Goal: Task Accomplishment & Management: Complete application form

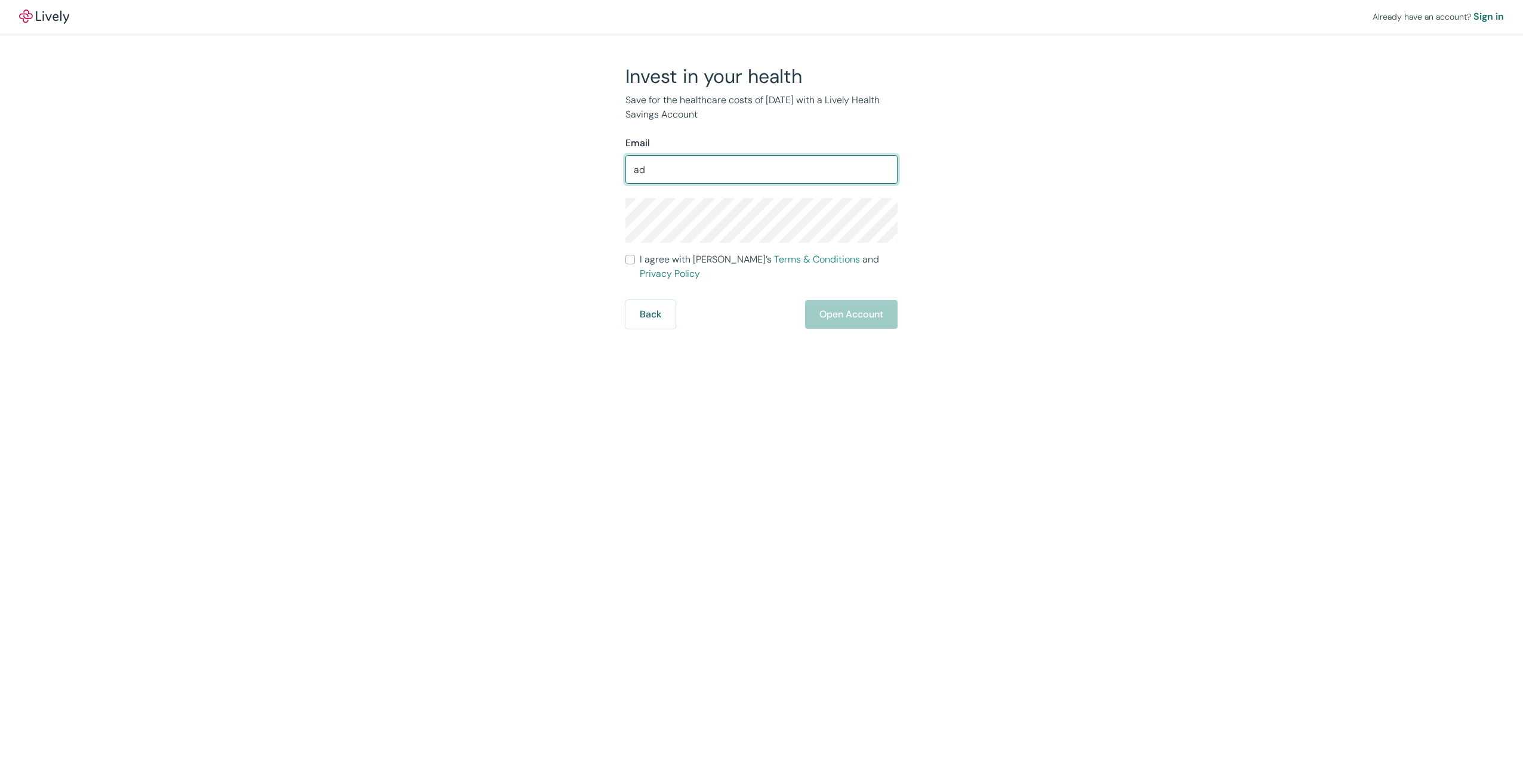
type input "[PERSON_NAME][EMAIL_ADDRESS][PERSON_NAME][DOMAIN_NAME]"
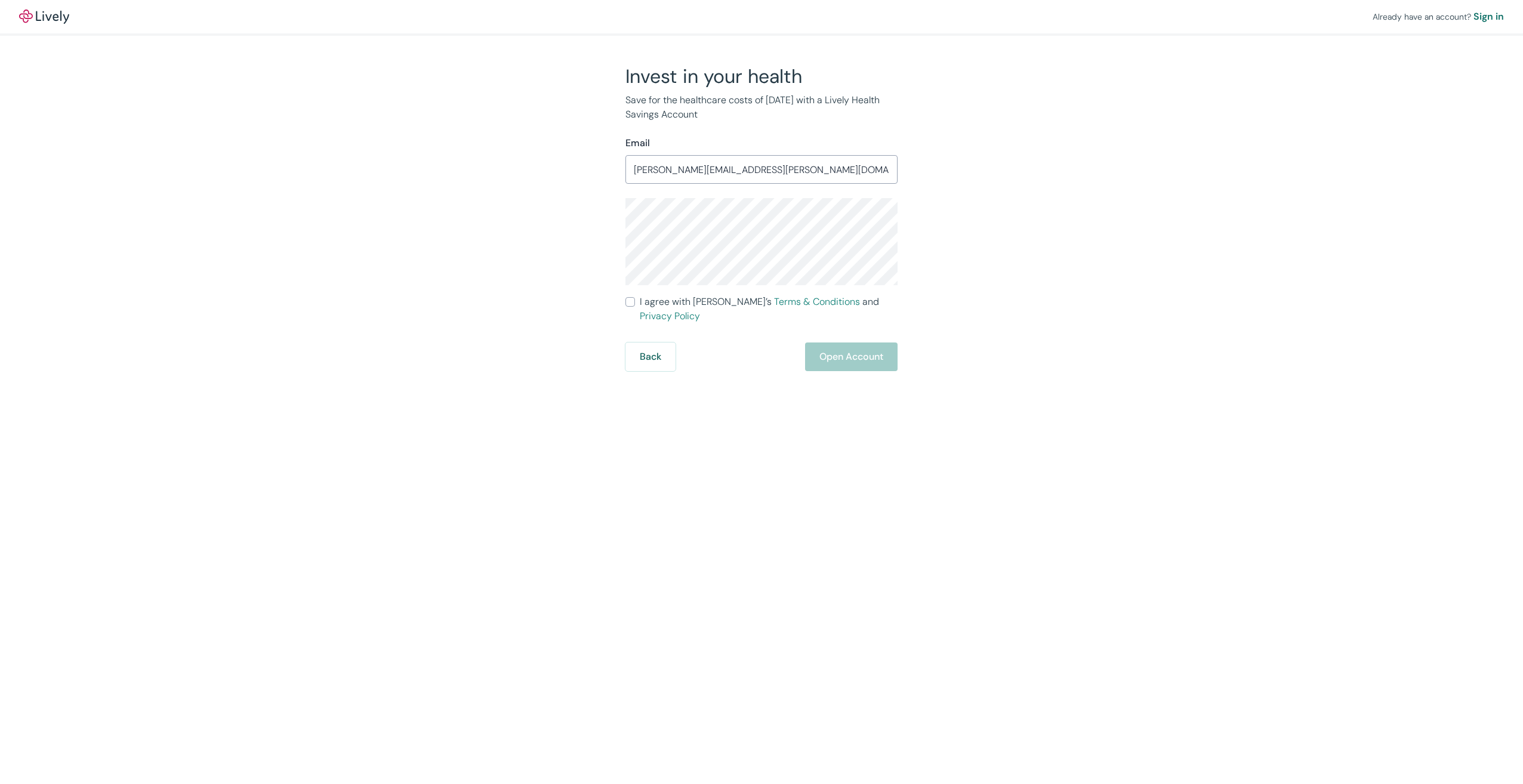
click at [583, 272] on div "Invest in your health Save for the healthcare costs of [DATE] with a Lively Hea…" at bounding box center [755, 217] width 573 height 306
click at [625, 302] on input "I agree with Lively’s Terms & Conditions and Privacy Policy" at bounding box center [630, 302] width 10 height 10
checkbox input "true"
click at [866, 343] on button "Open Account" at bounding box center [851, 356] width 92 height 29
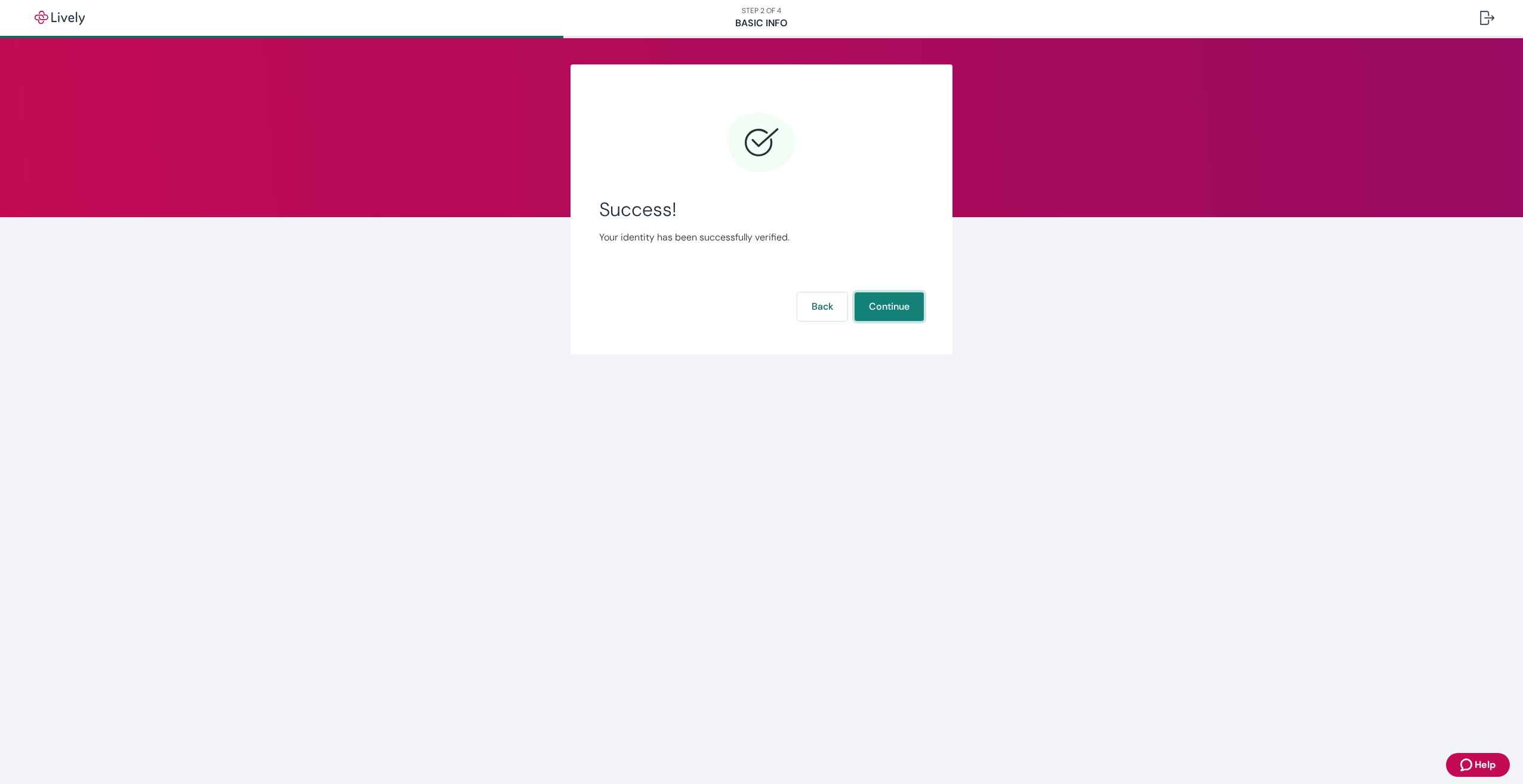
click at [907, 314] on button "Continue" at bounding box center [889, 306] width 69 height 29
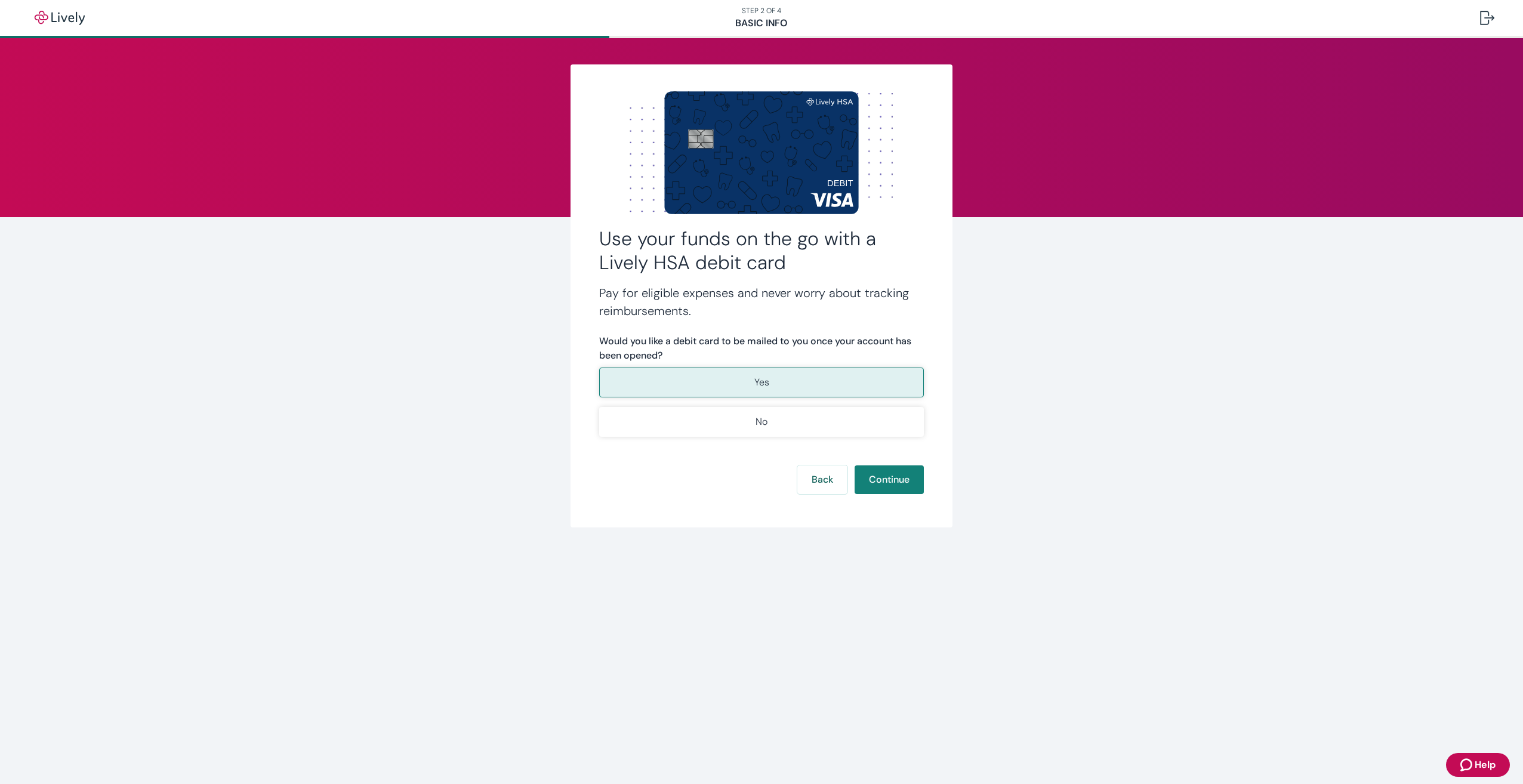
click at [870, 387] on button "Yes" at bounding box center [761, 382] width 325 height 30
click at [894, 475] on button "Continue" at bounding box center [889, 479] width 69 height 29
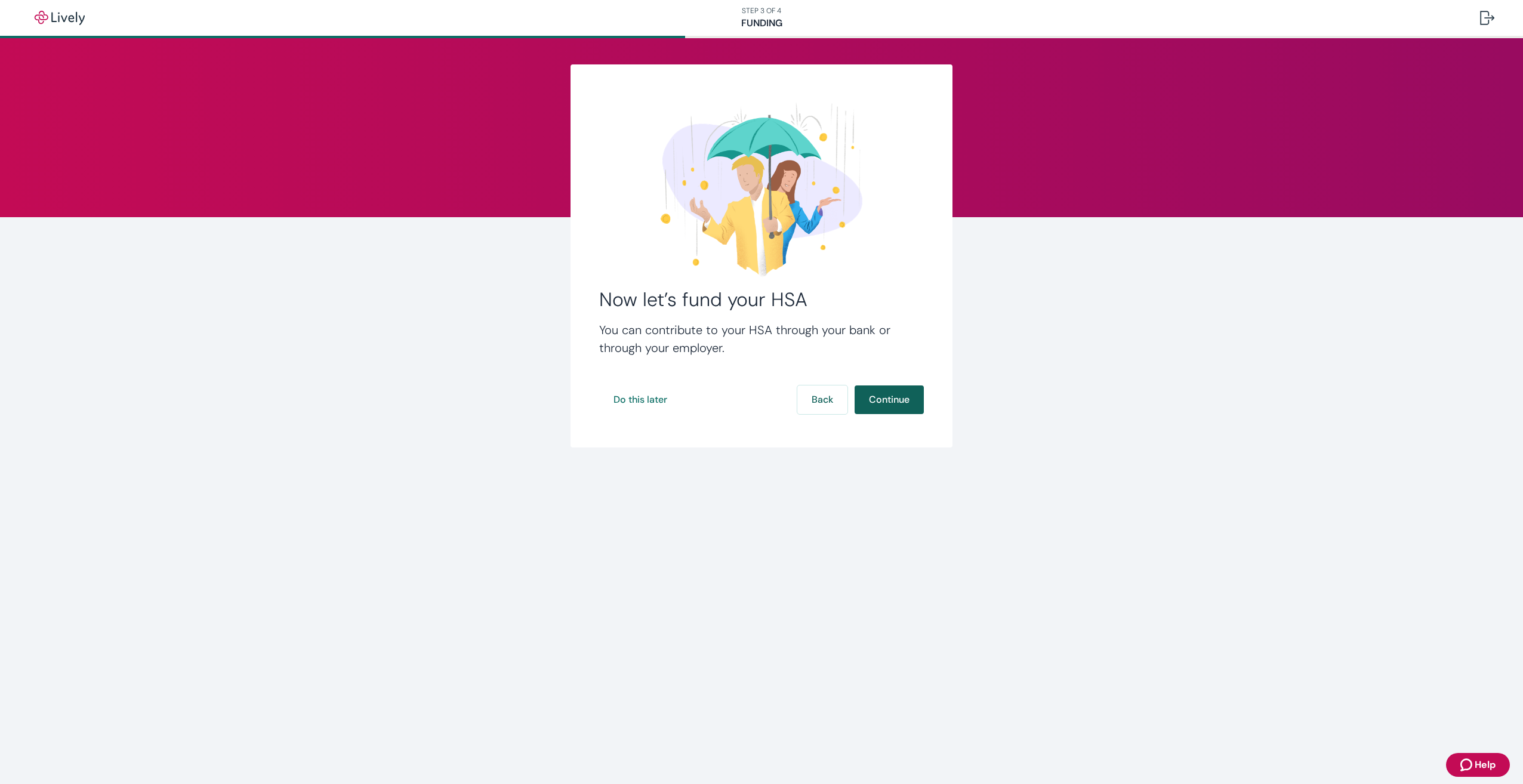
click at [877, 397] on button "Continue" at bounding box center [889, 399] width 69 height 29
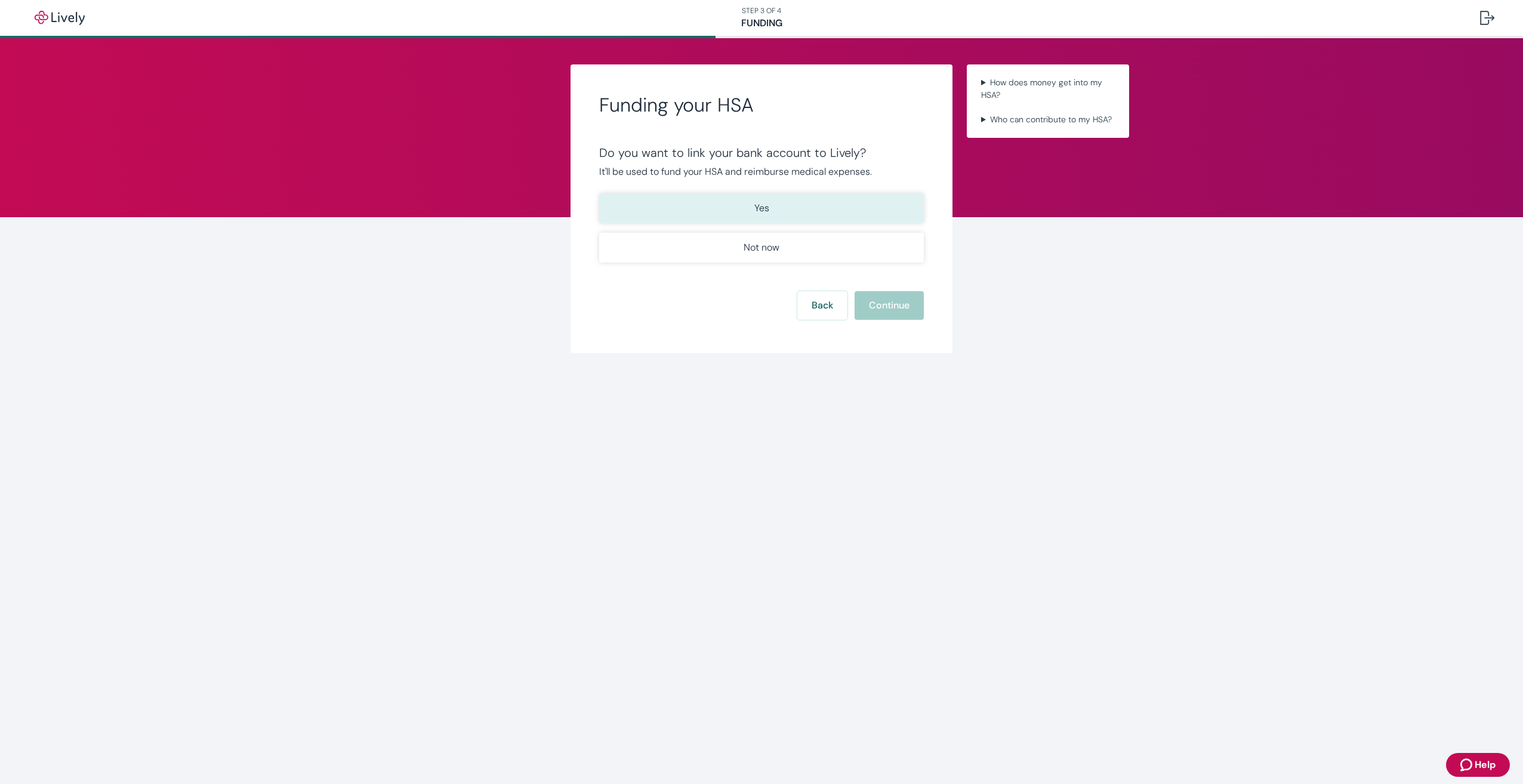
click at [817, 211] on button "Yes" at bounding box center [761, 208] width 325 height 30
click at [907, 302] on button "Continue" at bounding box center [889, 305] width 69 height 29
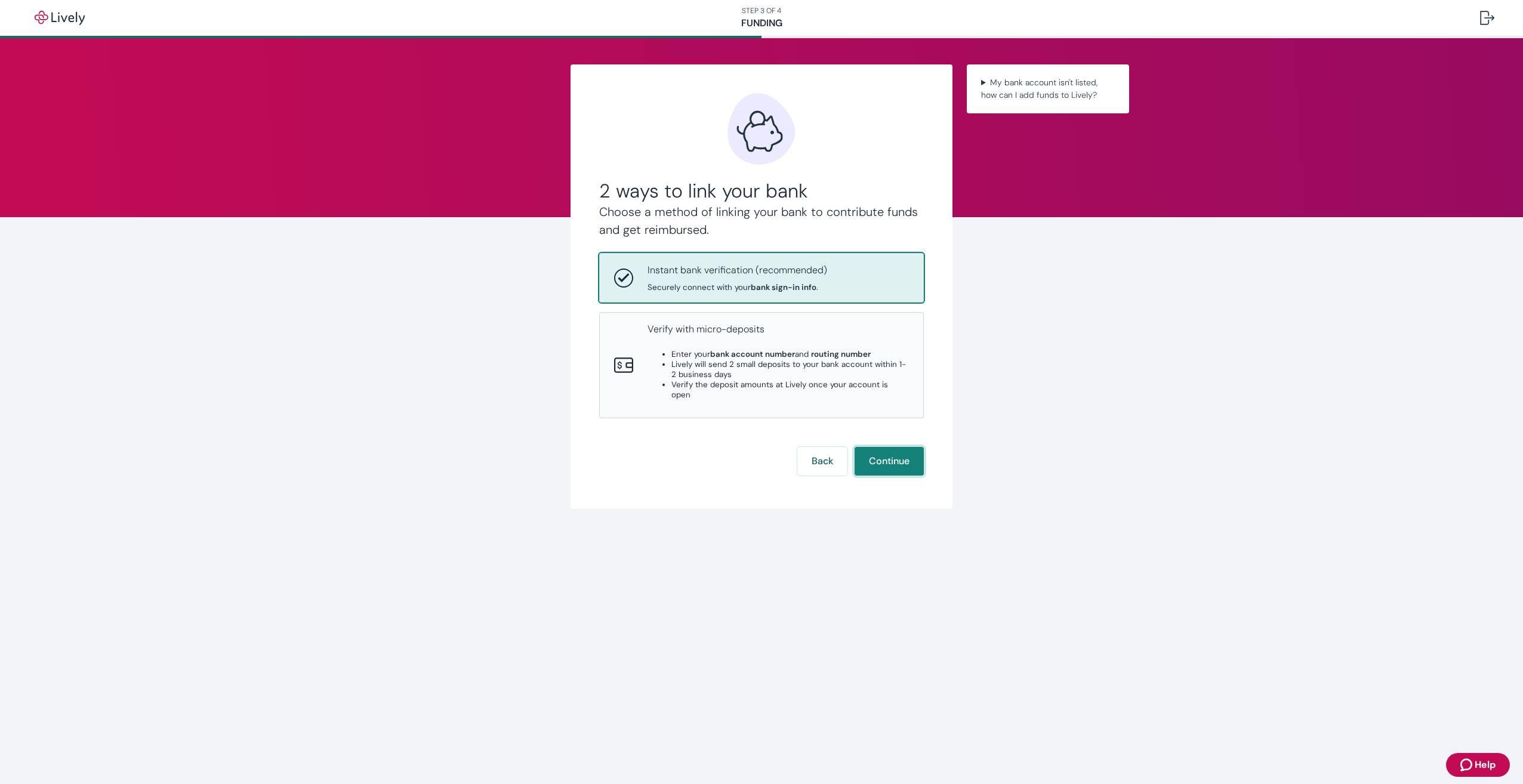
click at [891, 451] on button "Continue" at bounding box center [889, 461] width 69 height 29
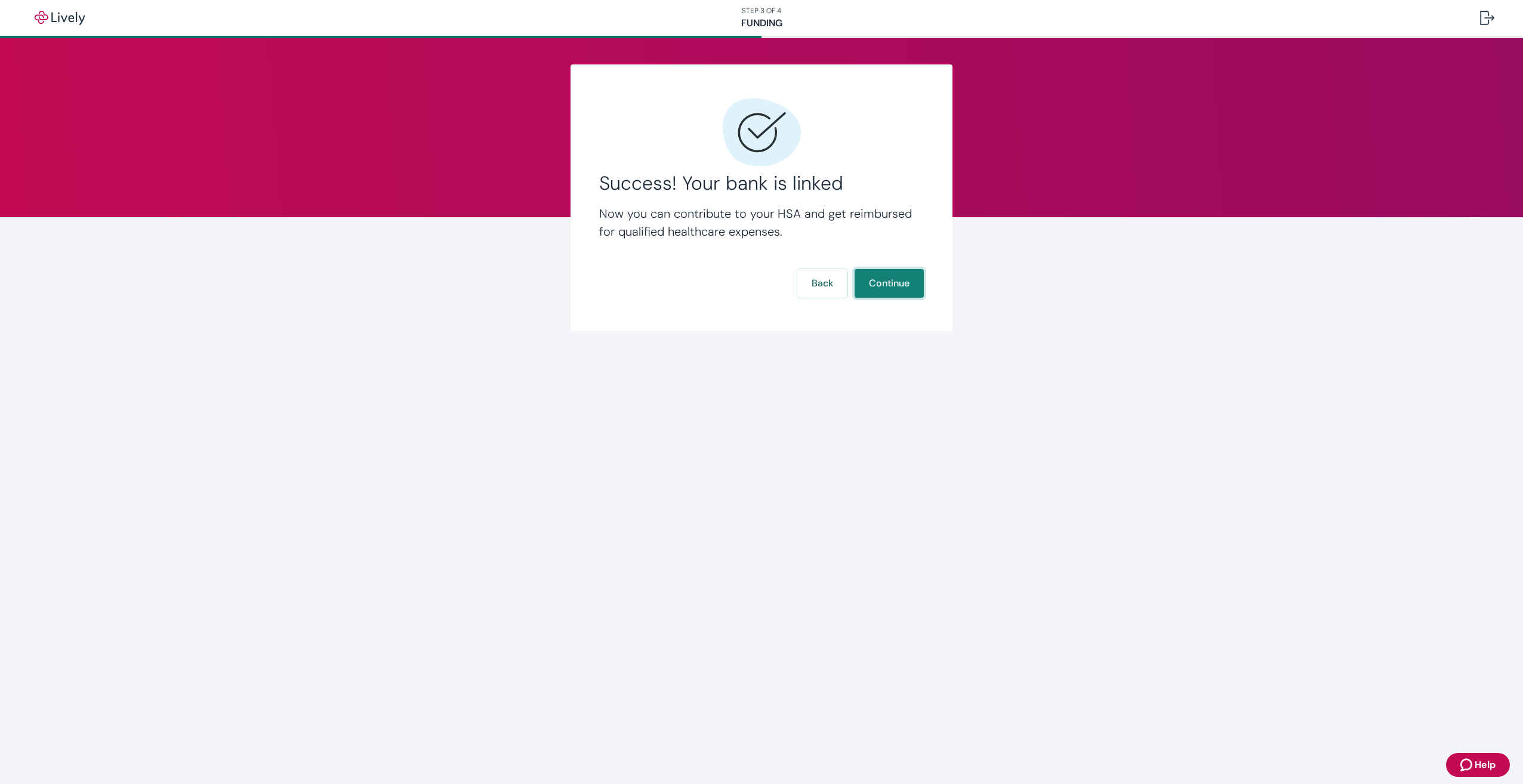
click at [896, 288] on button "Continue" at bounding box center [889, 283] width 69 height 29
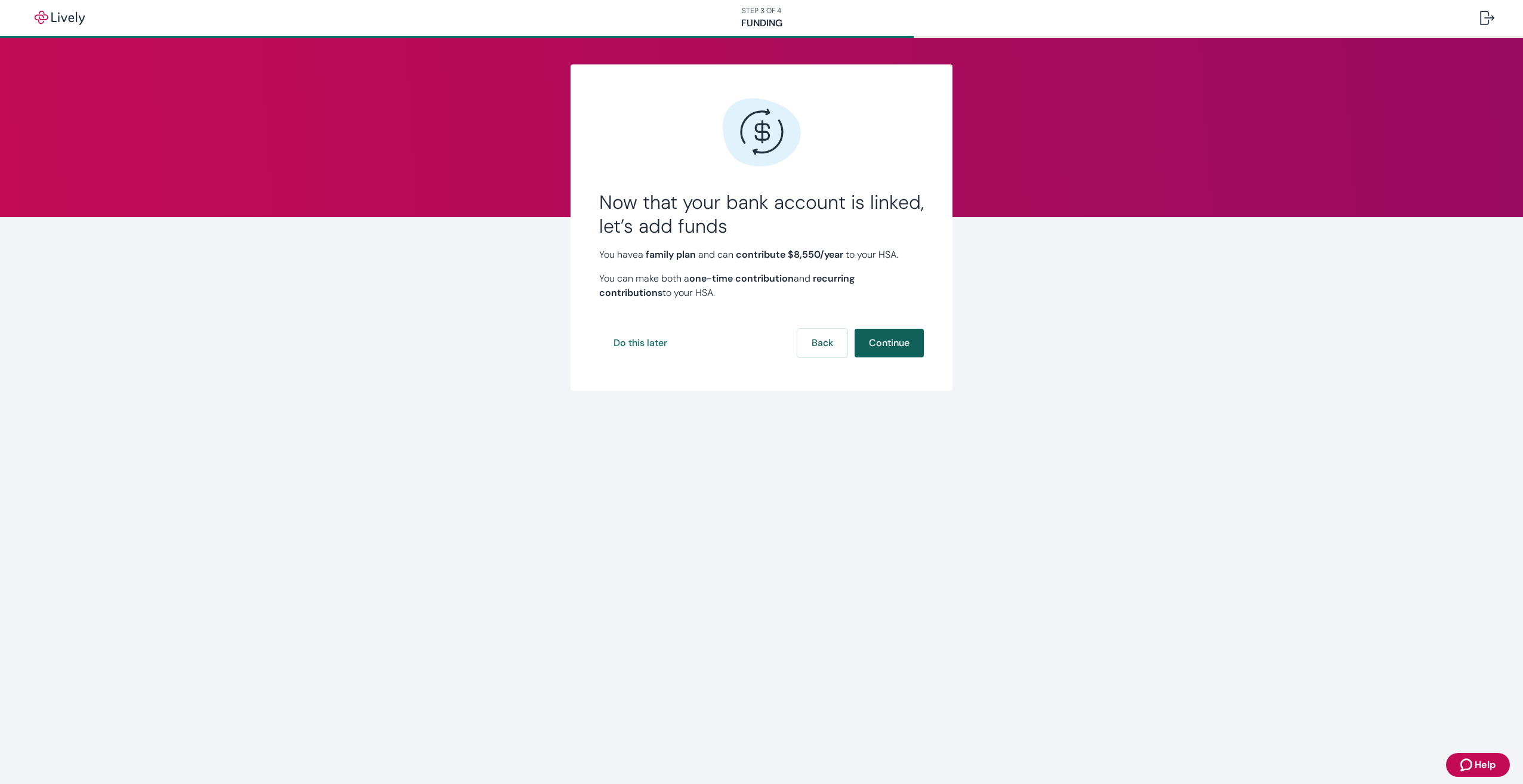
click at [883, 334] on button "Continue" at bounding box center [889, 343] width 69 height 29
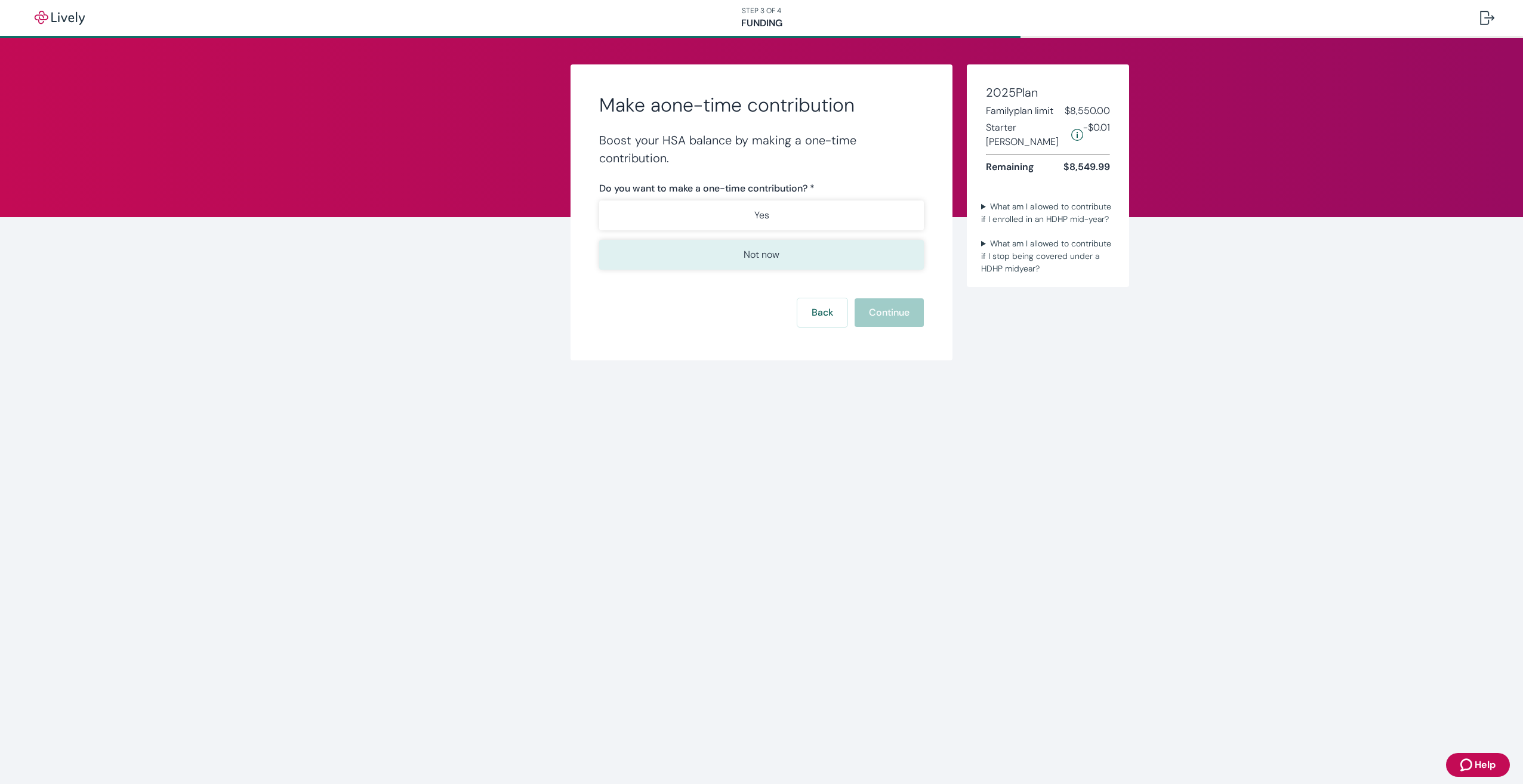
click at [864, 263] on button "Not now" at bounding box center [761, 254] width 325 height 30
click at [895, 305] on button "Continue" at bounding box center [889, 313] width 69 height 29
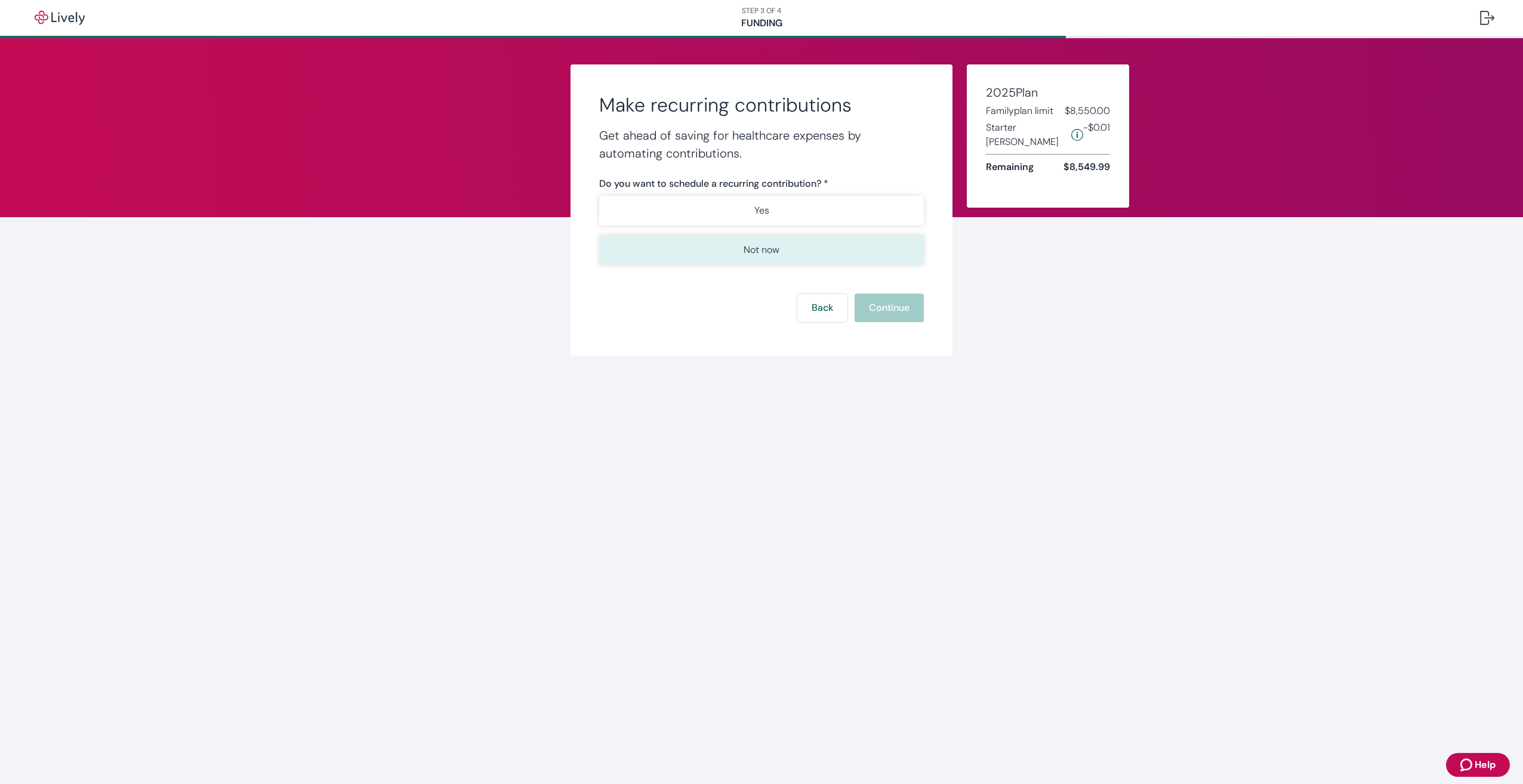
click at [876, 254] on button "Not now" at bounding box center [761, 249] width 325 height 30
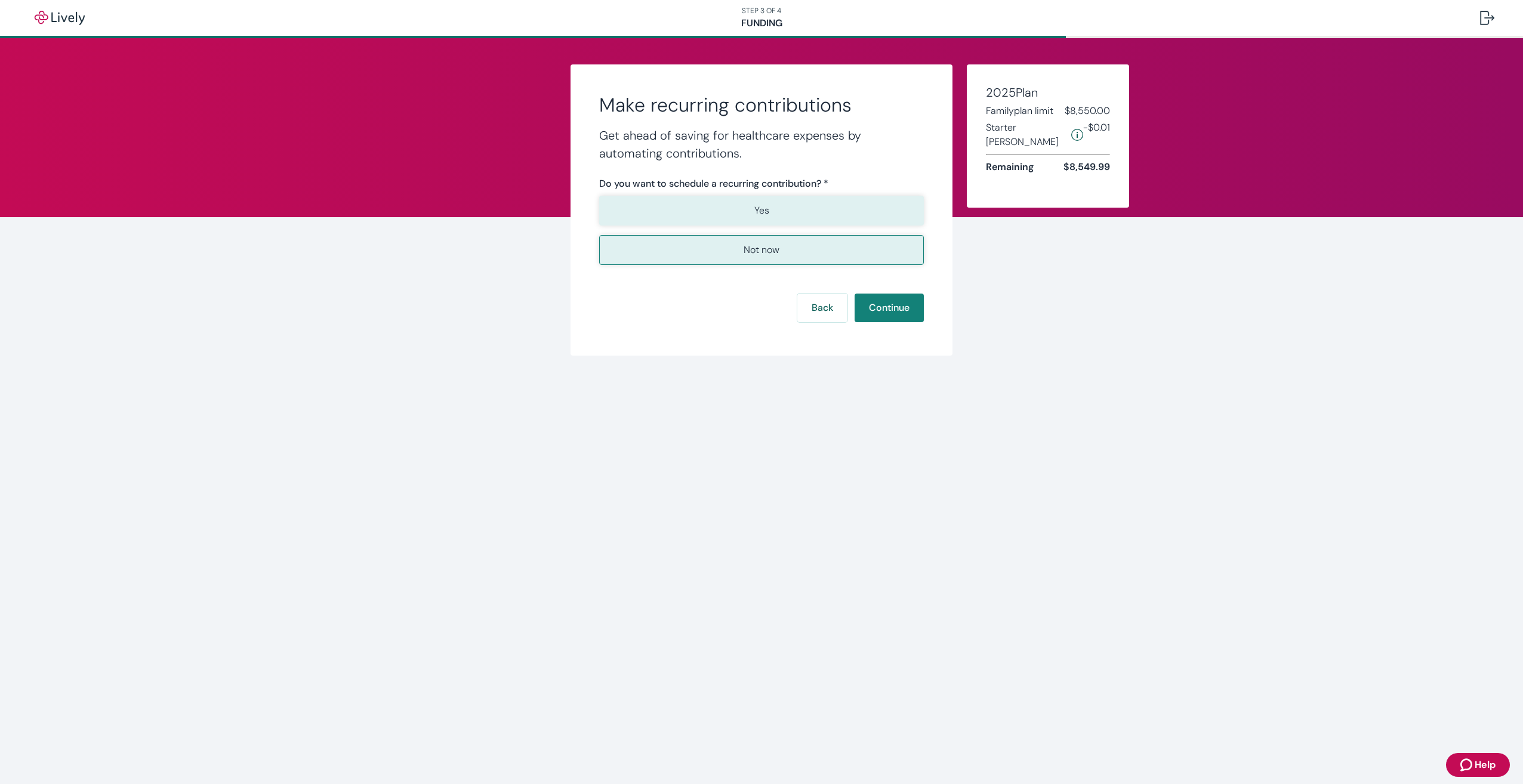
click at [872, 219] on button "Yes" at bounding box center [761, 210] width 325 height 30
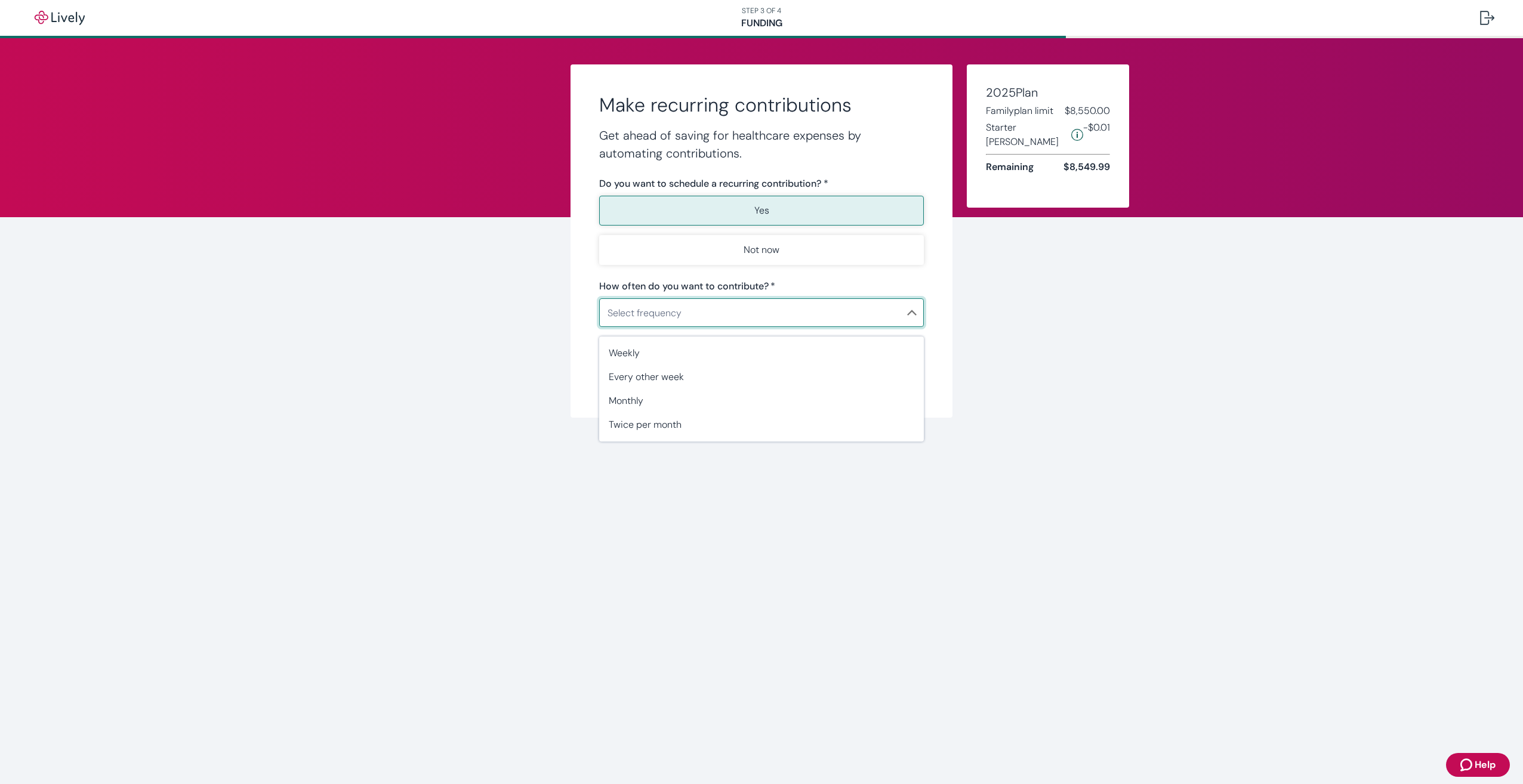
click at [842, 320] on body "Help STEP 3 OF 4 Funding Make recurring contributions Get ahead of saving for h…" at bounding box center [761, 392] width 1523 height 784
click at [833, 345] on li "Weekly" at bounding box center [761, 353] width 325 height 24
type input "Weekly"
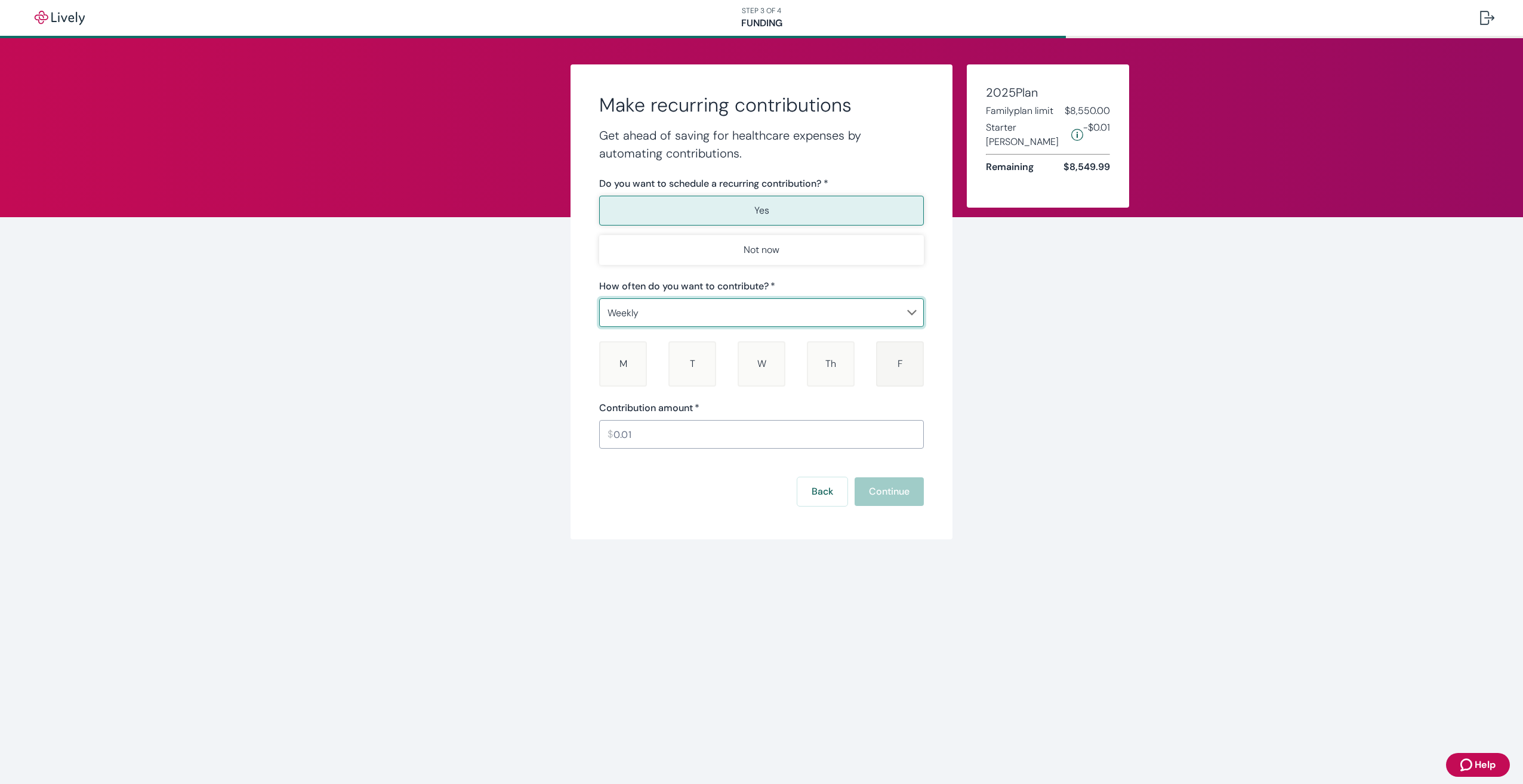
click at [898, 363] on span "F" at bounding box center [900, 363] width 5 height 13
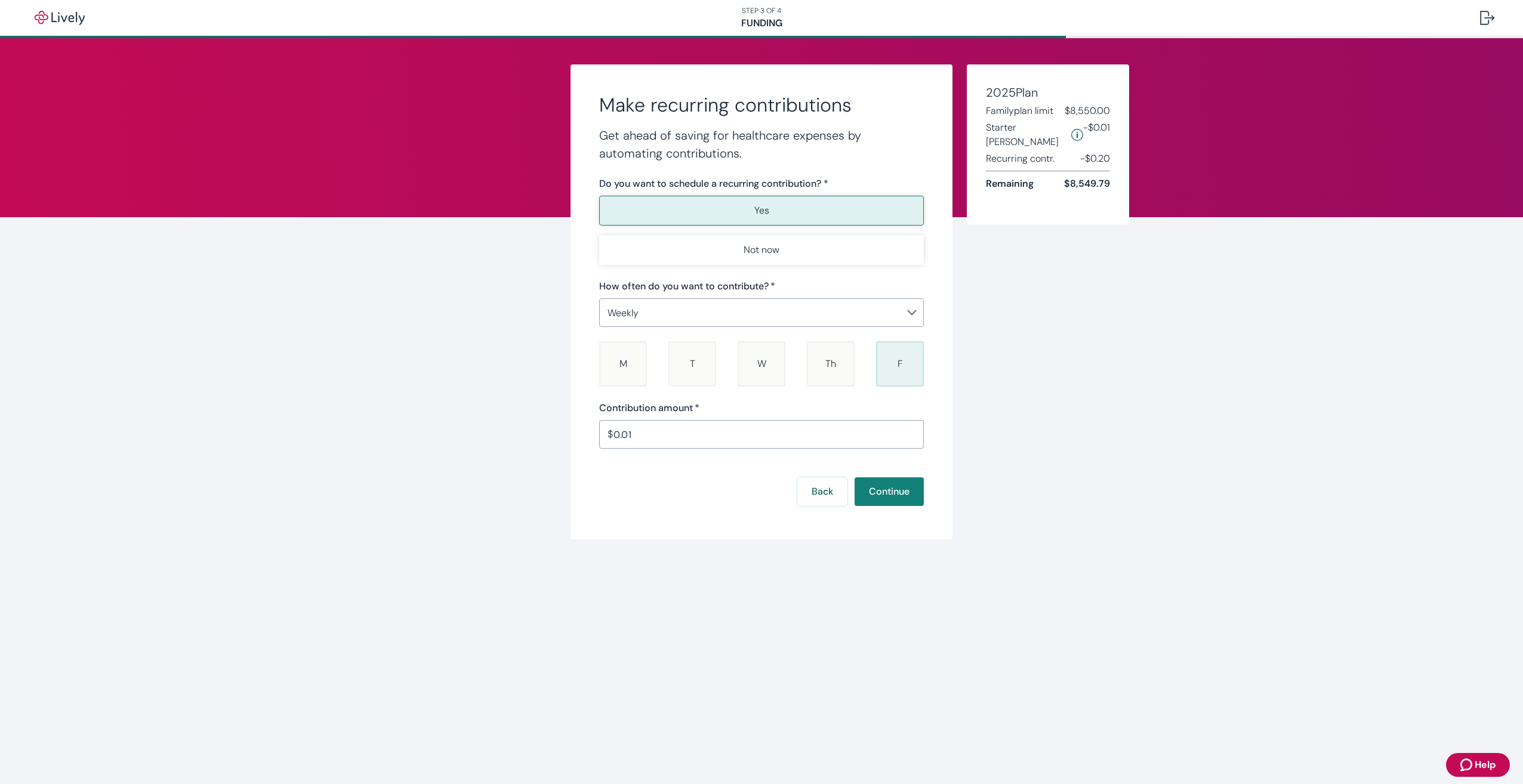
click at [727, 439] on input "0.01" at bounding box center [768, 434] width 310 height 24
drag, startPoint x: 727, startPoint y: 439, endPoint x: 595, endPoint y: 438, distance: 132.0
click at [595, 438] on div "Make recurring contributions Get ahead of saving for healthcare expenses by aut…" at bounding box center [761, 302] width 382 height 475
type input "50.00"
click at [871, 487] on button "Continue" at bounding box center [889, 491] width 69 height 29
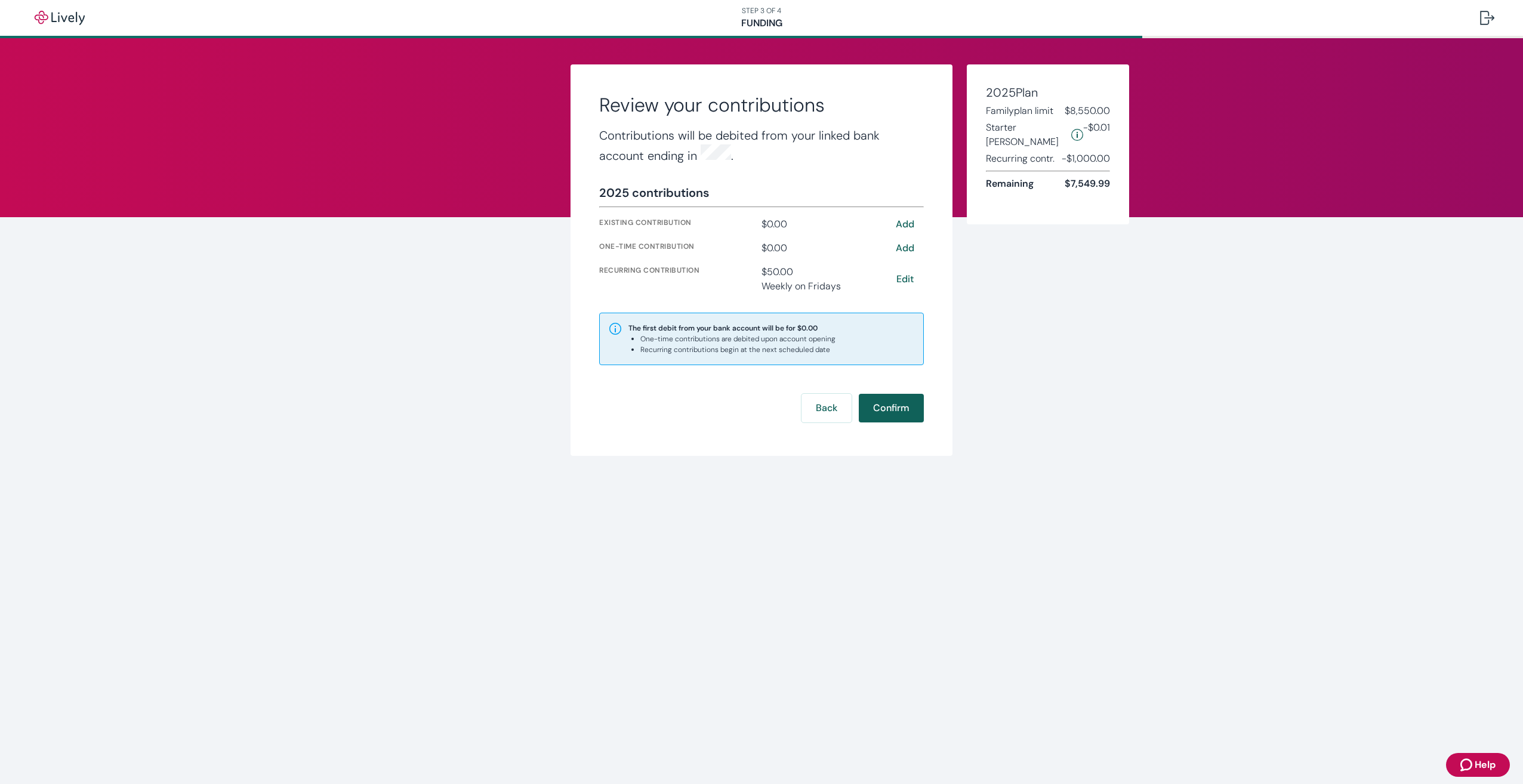
click at [900, 412] on button "Confirm" at bounding box center [891, 408] width 65 height 29
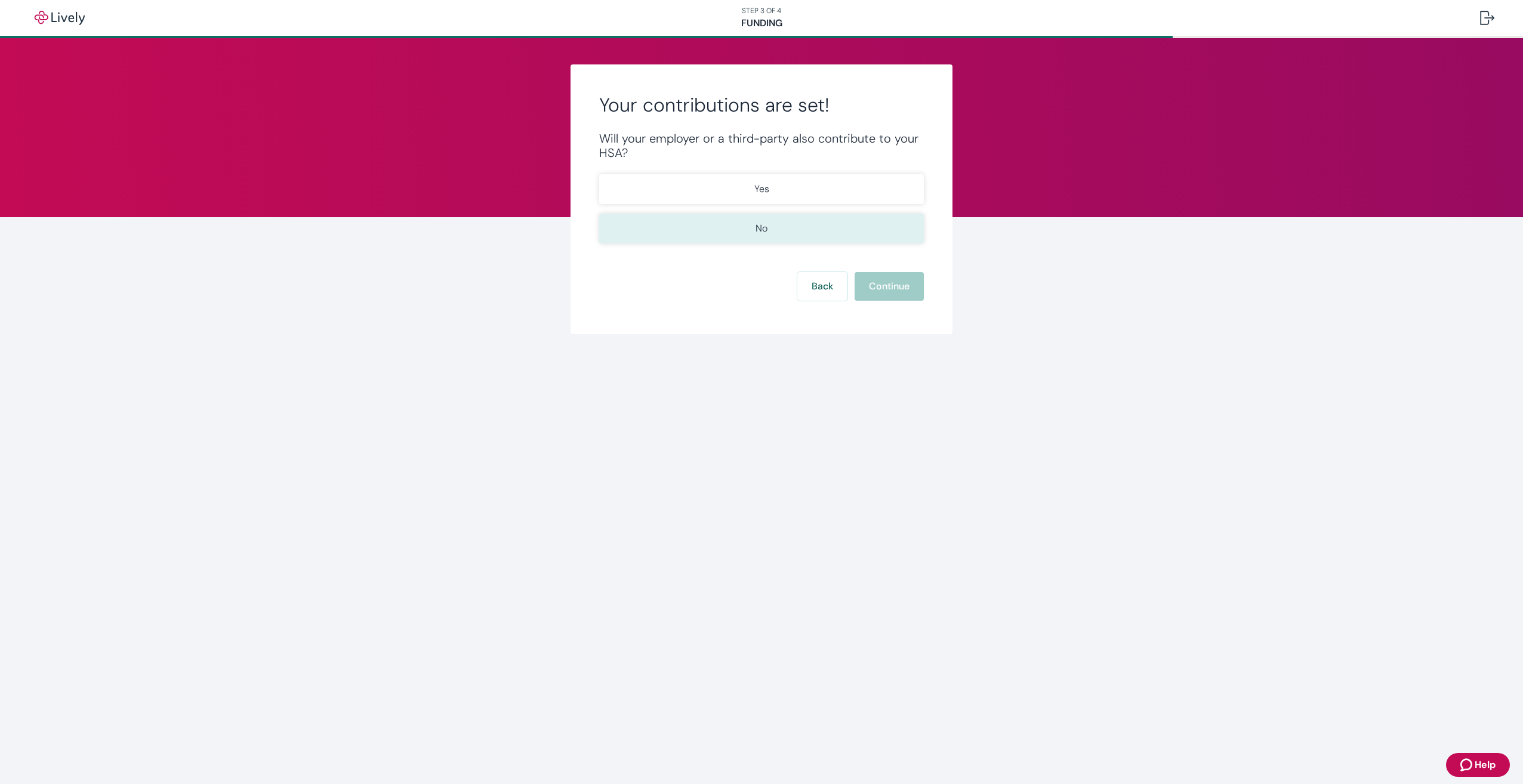
click at [816, 228] on button "No" at bounding box center [761, 228] width 325 height 30
click at [904, 279] on button "Continue" at bounding box center [889, 286] width 69 height 29
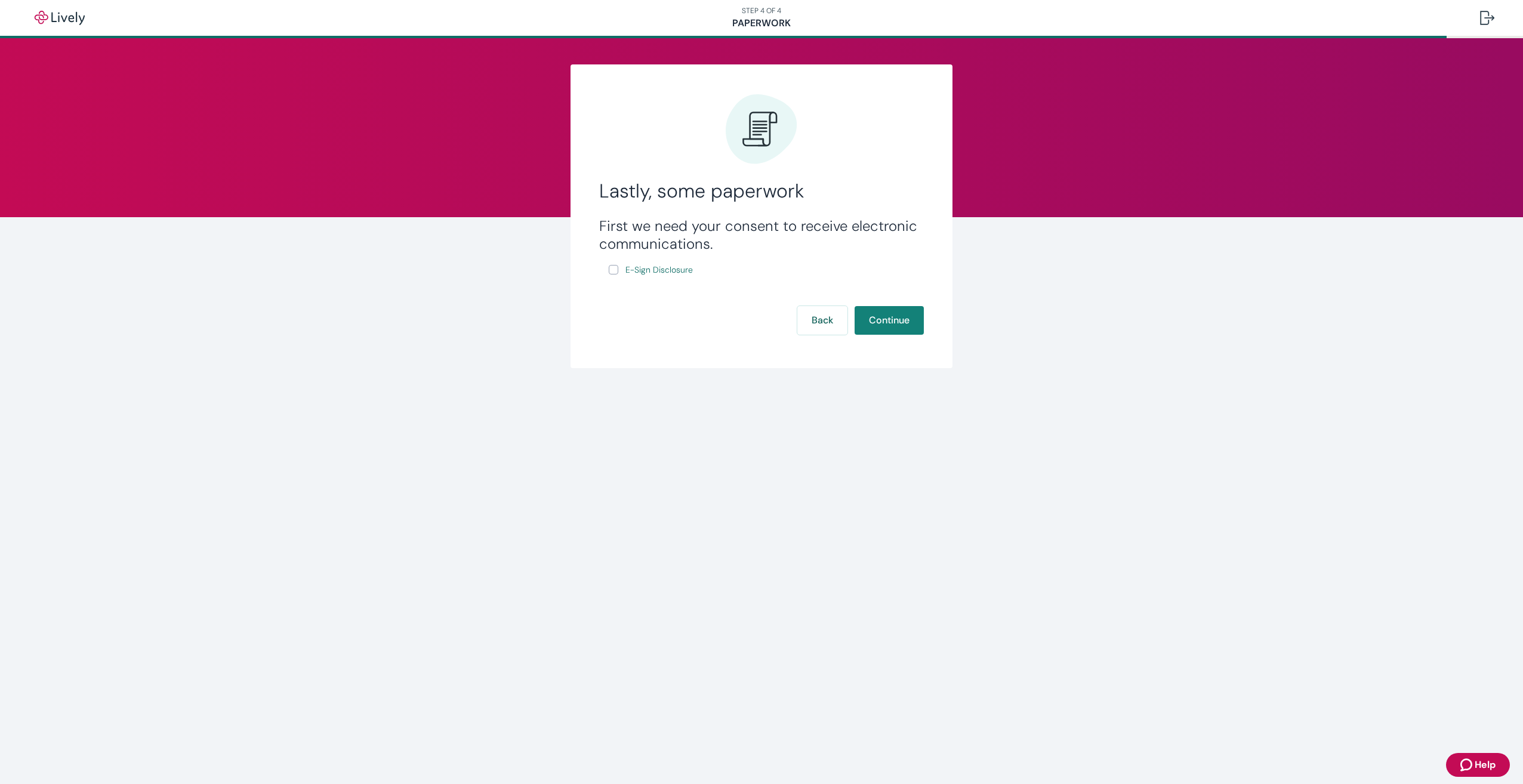
click at [612, 268] on input "E-Sign Disclosure" at bounding box center [614, 269] width 10 height 10
checkbox input "true"
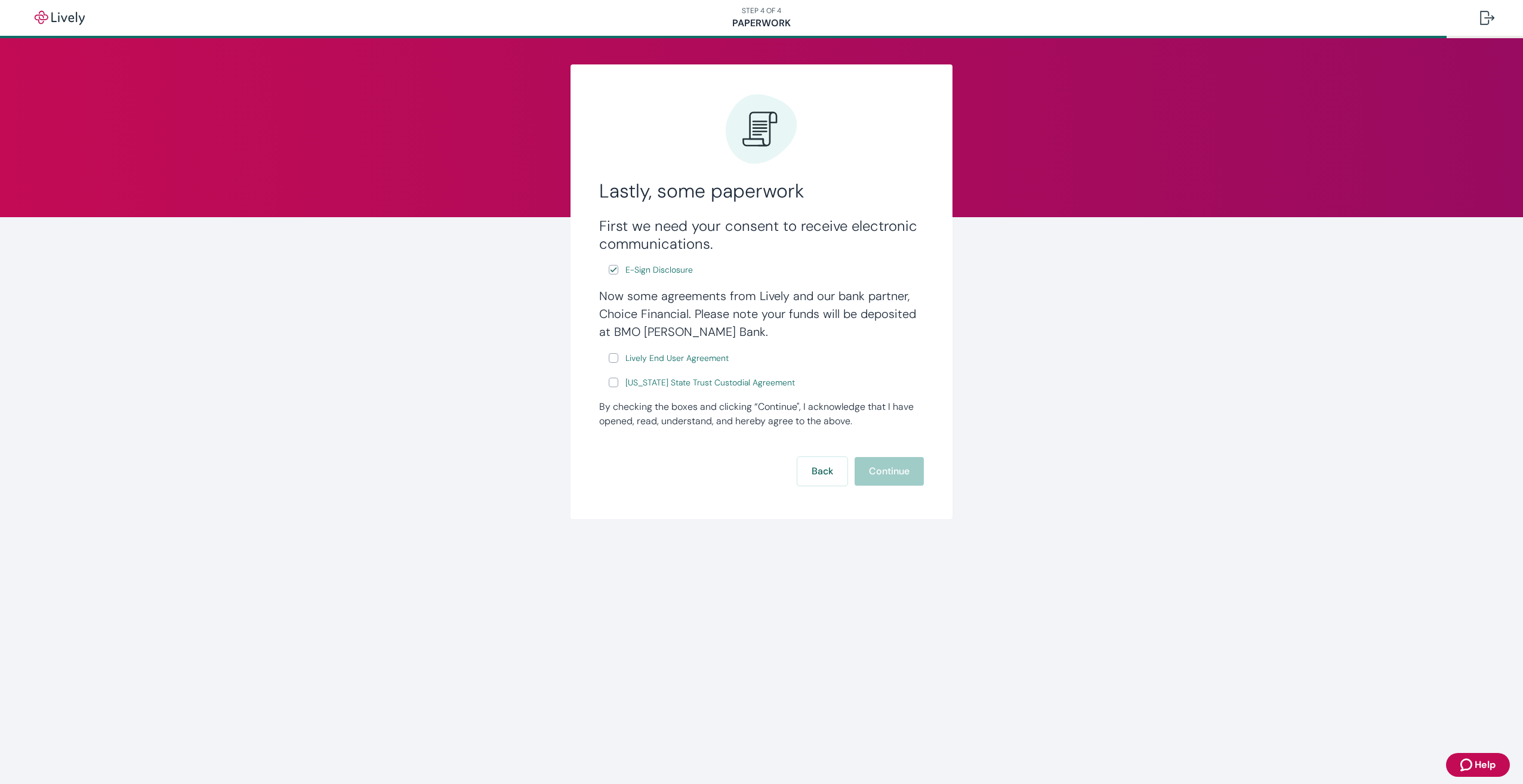
click at [616, 359] on input "Lively End User Agreement" at bounding box center [614, 358] width 10 height 10
checkbox input "true"
click at [615, 376] on label "[US_STATE] State Trust Custodial Agreement" at bounding box center [703, 382] width 189 height 15
click at [615, 377] on input "[US_STATE] State Trust Custodial Agreement" at bounding box center [614, 382] width 10 height 10
checkbox input "true"
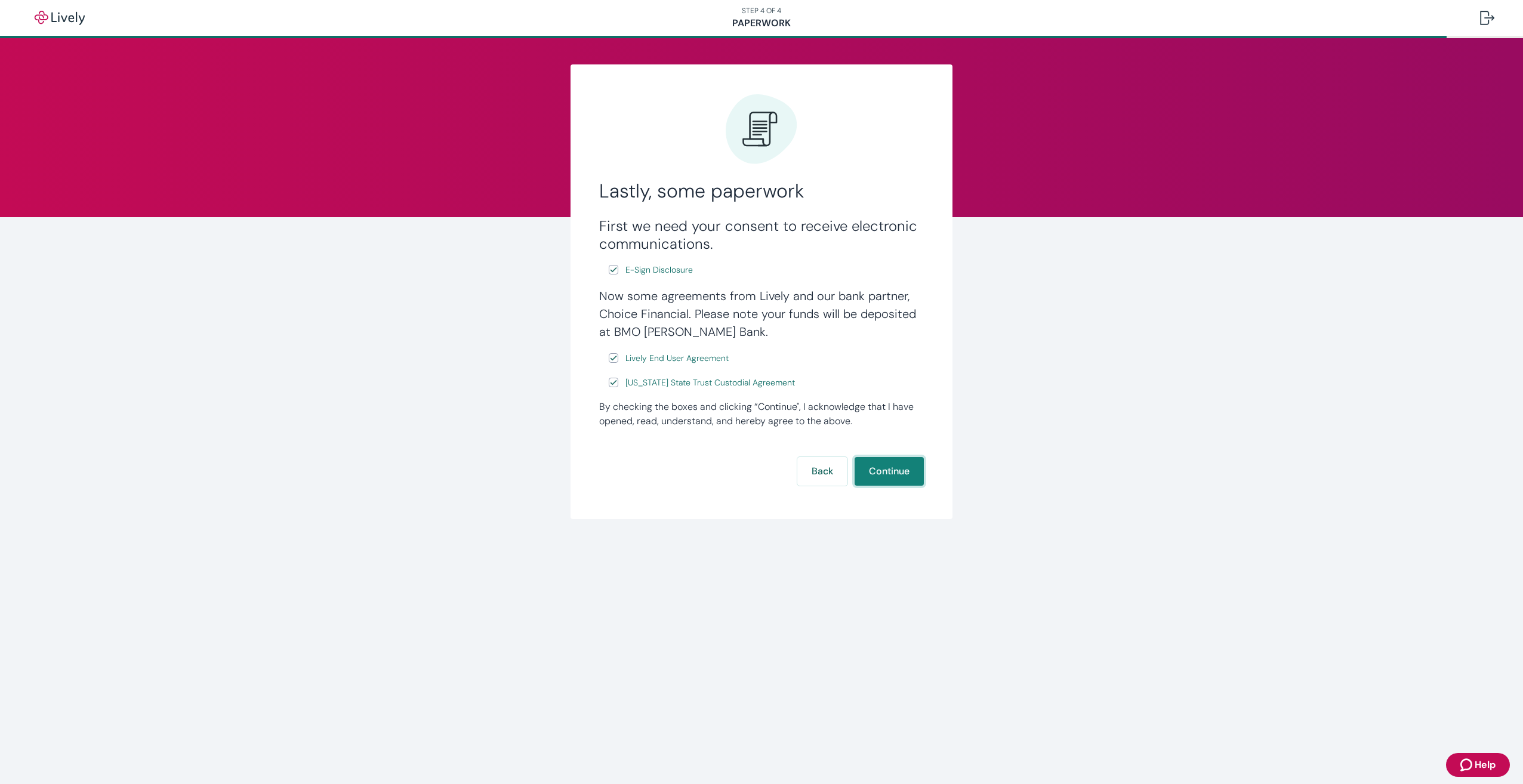
click at [913, 475] on button "Continue" at bounding box center [889, 471] width 69 height 29
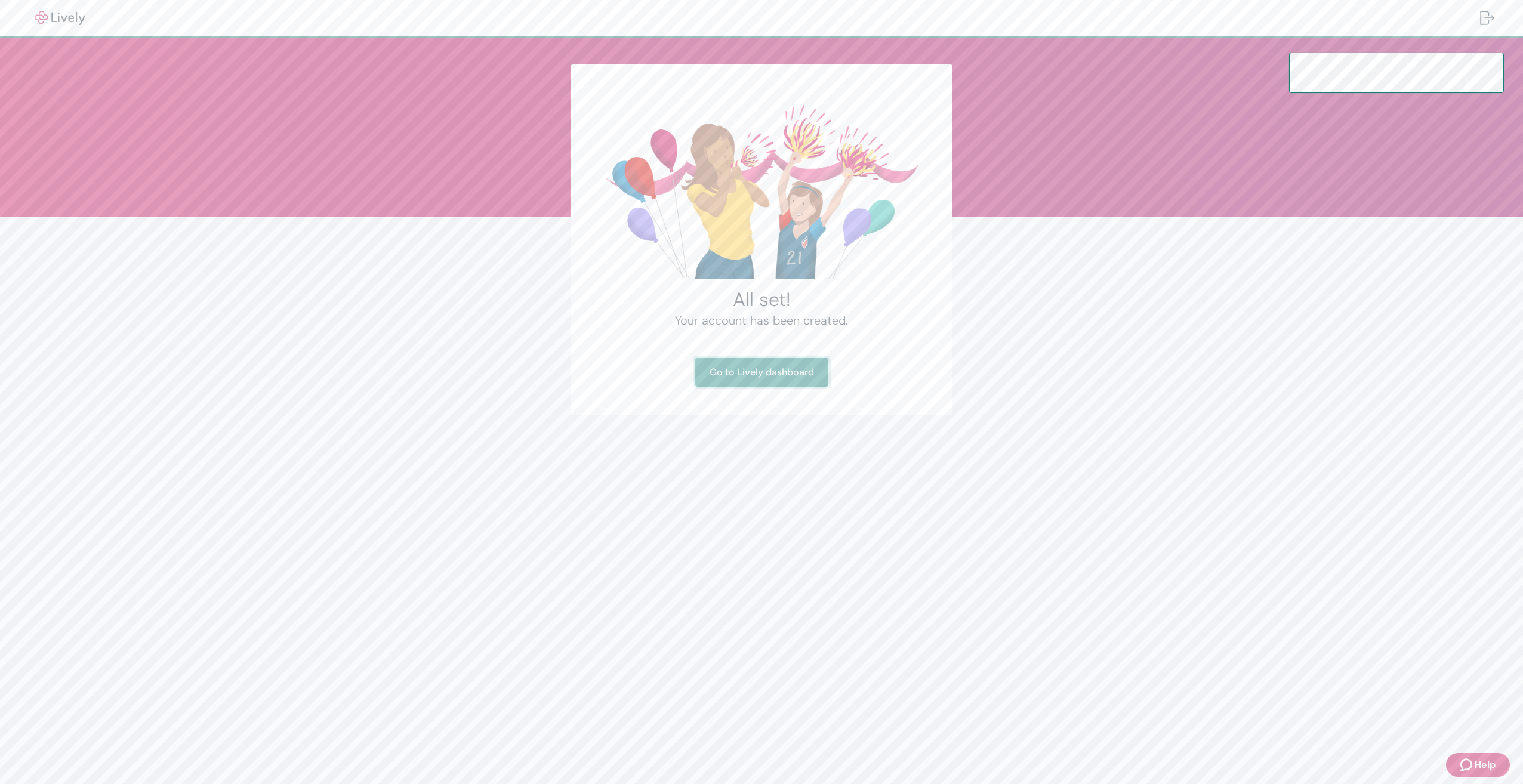
click at [799, 371] on link "Go to Lively dashboard" at bounding box center [761, 372] width 133 height 29
